Goal: Task Accomplishment & Management: Use online tool/utility

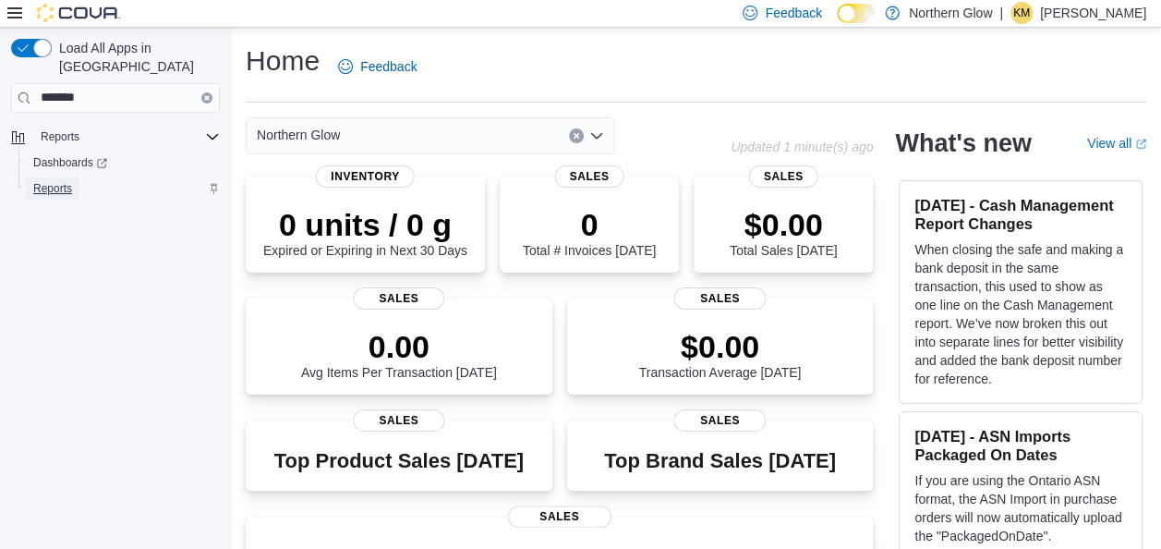
click at [67, 177] on span "Reports" at bounding box center [52, 188] width 39 height 22
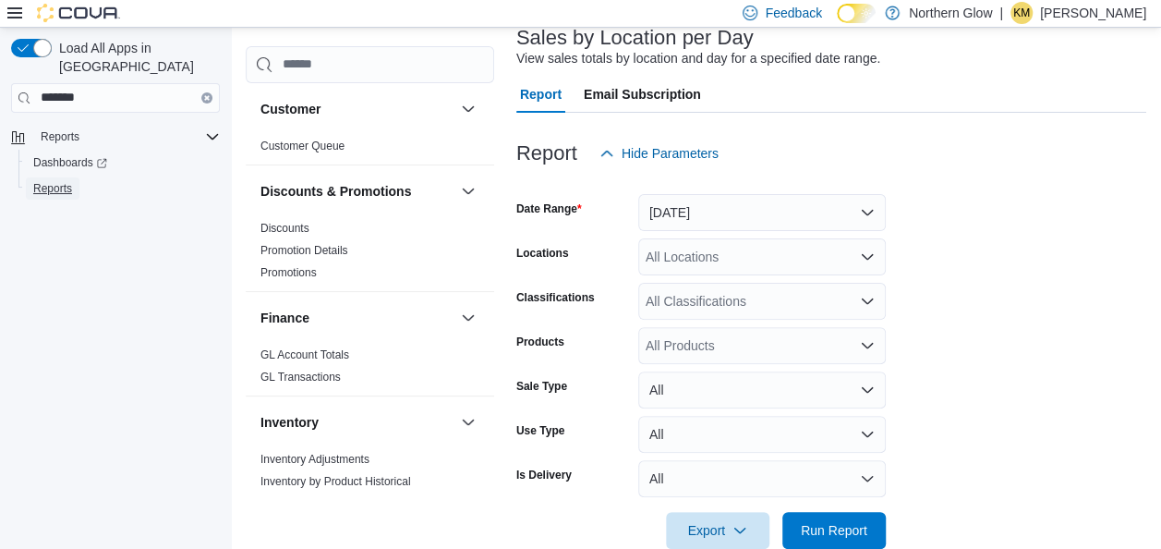
scroll to position [157, 0]
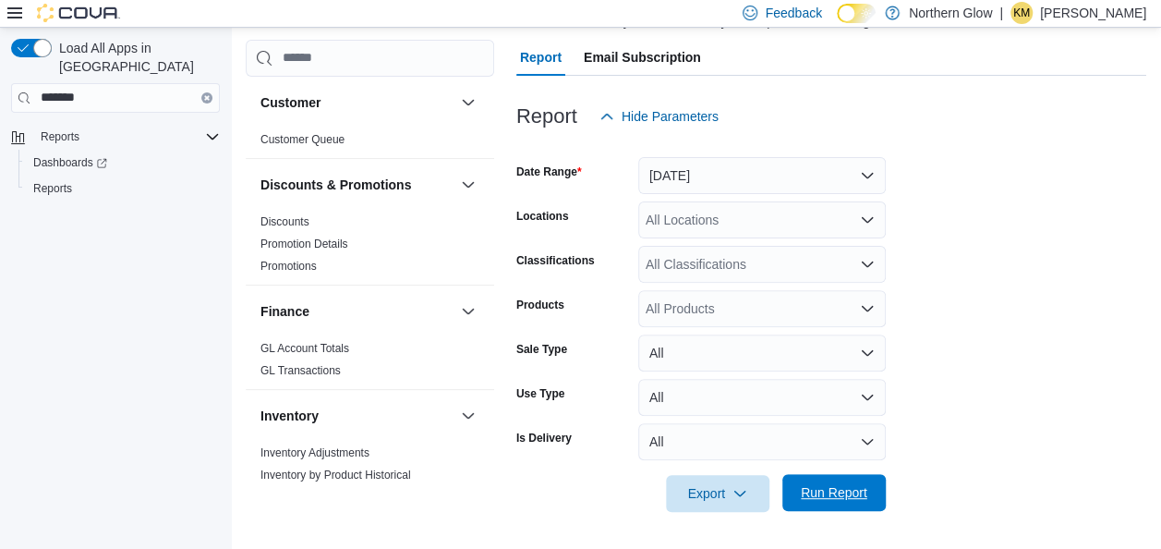
click at [815, 496] on span "Run Report" at bounding box center [834, 492] width 67 height 18
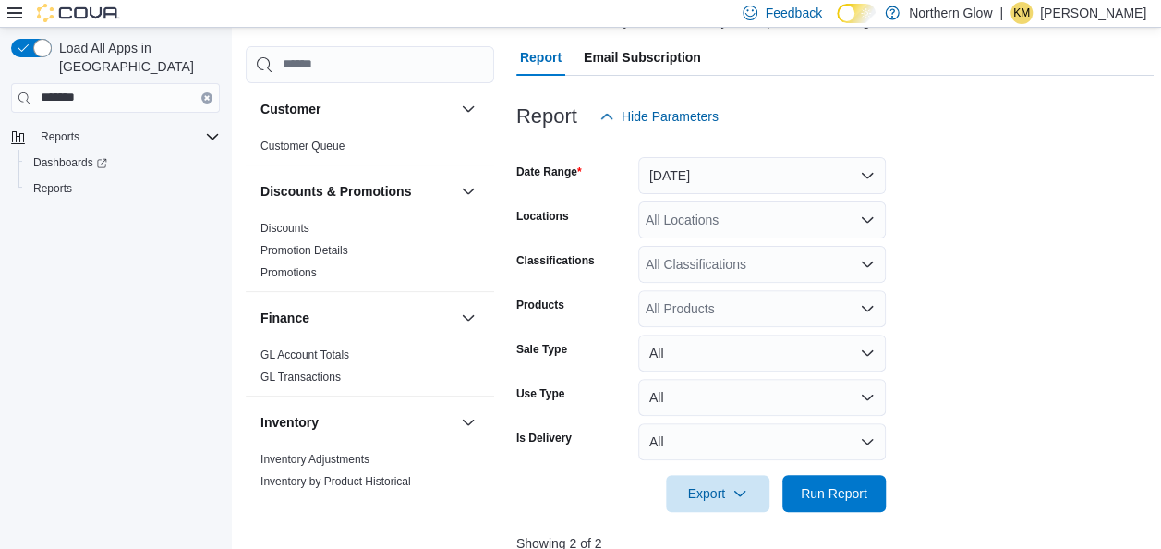
drag, startPoint x: 1160, startPoint y: 179, endPoint x: 1166, endPoint y: 294, distance: 114.7
click at [1160, 294] on html "Feedback Dark Mode Northern Glow | KM [PERSON_NAME] Load All Apps in New Hub **…" at bounding box center [580, 117] width 1161 height 549
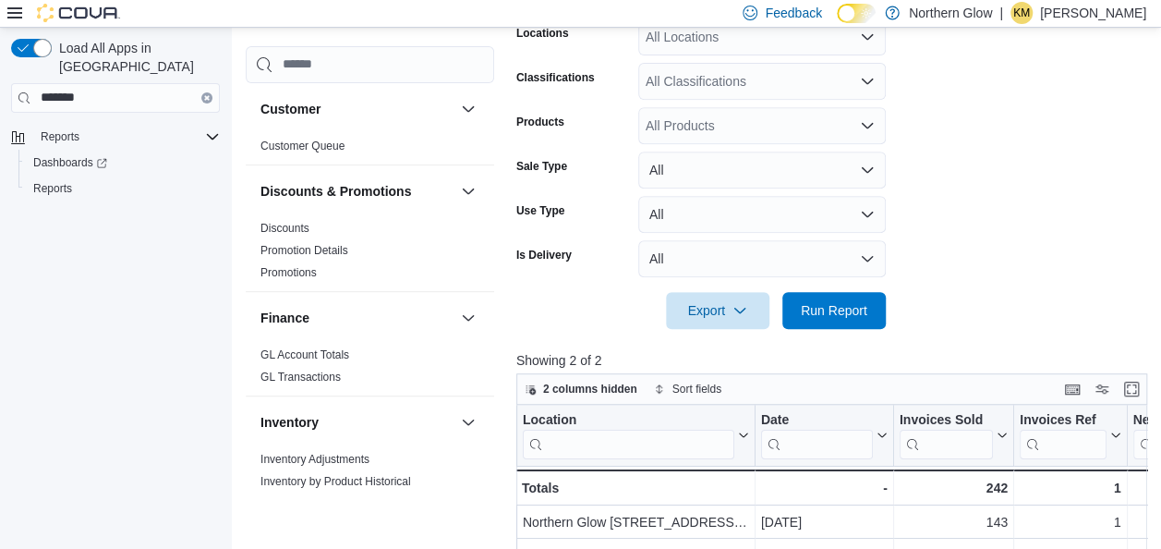
scroll to position [347, 0]
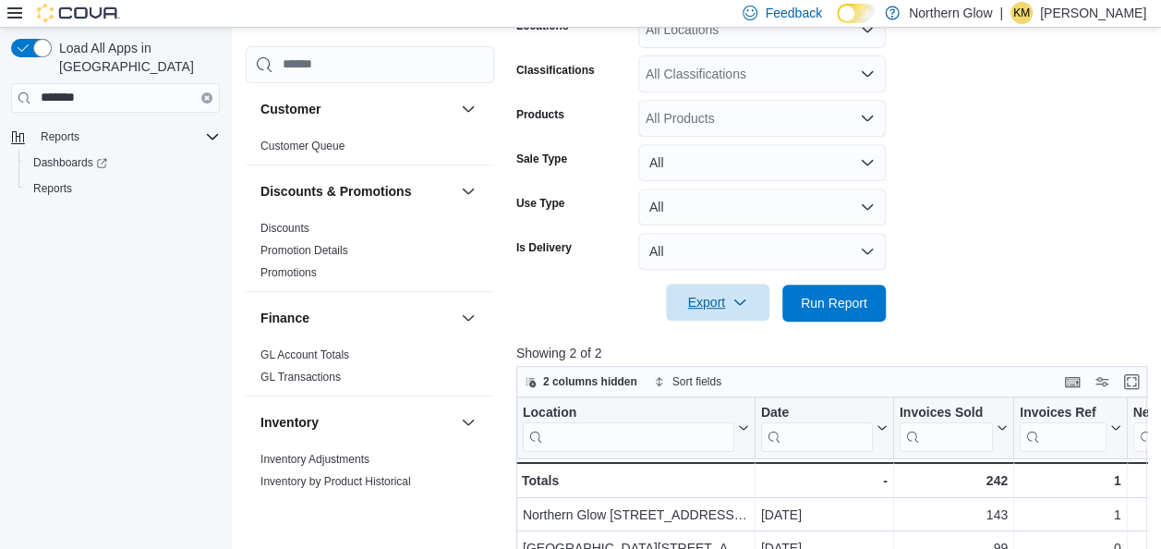
click at [708, 305] on span "Export" at bounding box center [717, 302] width 81 height 37
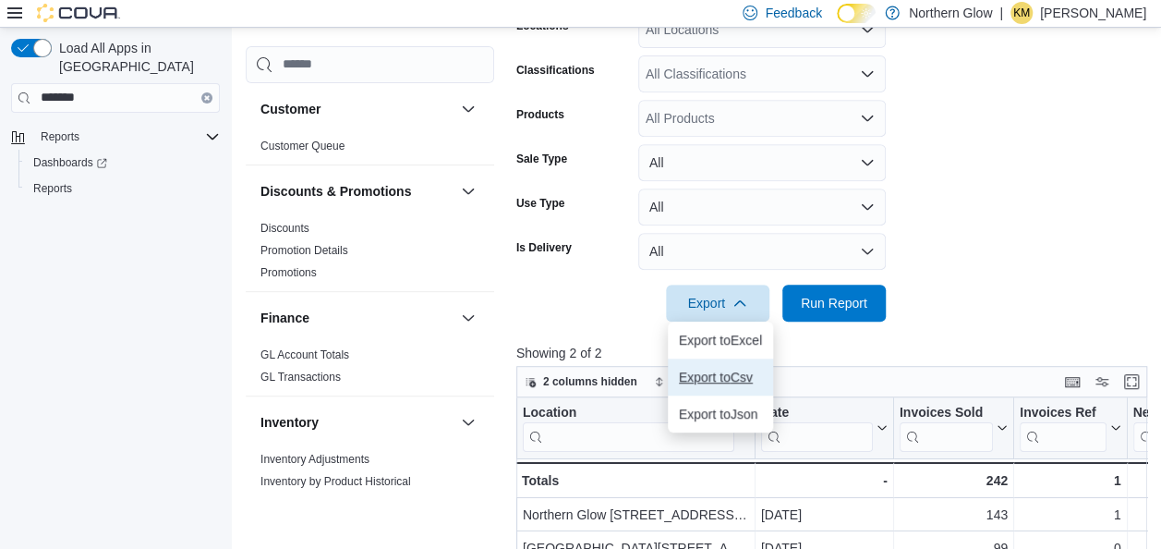
click at [707, 379] on span "Export to Csv" at bounding box center [720, 376] width 83 height 15
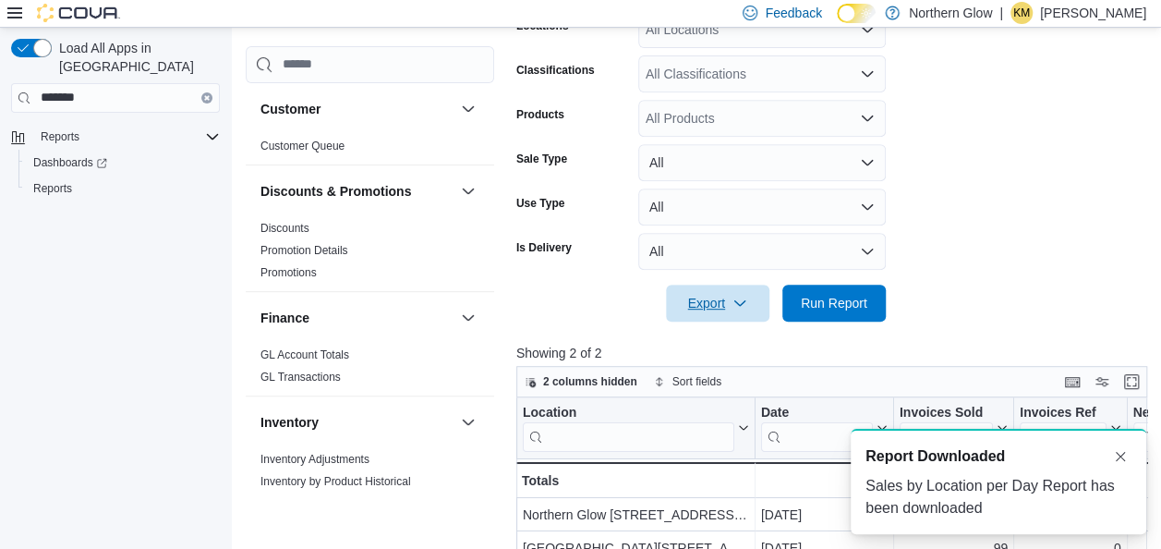
scroll to position [0, 0]
drag, startPoint x: 1127, startPoint y: 79, endPoint x: 1117, endPoint y: 17, distance: 63.6
click at [1127, 79] on form "Date Range [DATE] Locations All Locations Classifications All Classifications P…" at bounding box center [834, 133] width 637 height 377
click at [1103, 18] on p "[PERSON_NAME]" at bounding box center [1093, 13] width 106 height 22
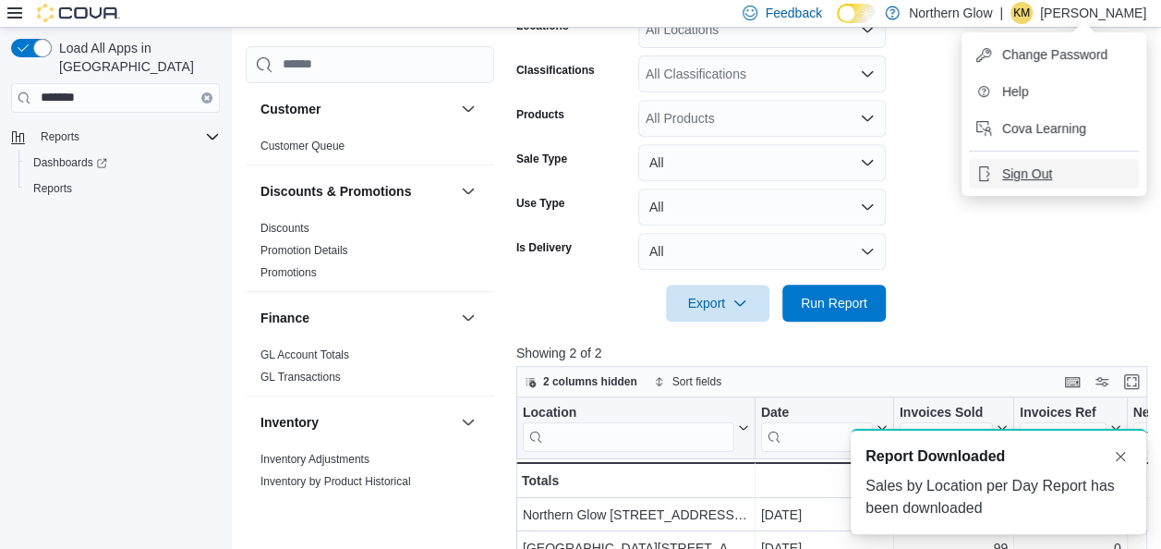
click at [1012, 177] on span "Sign Out" at bounding box center [1027, 173] width 50 height 18
